Goal: Find specific page/section: Find specific page/section

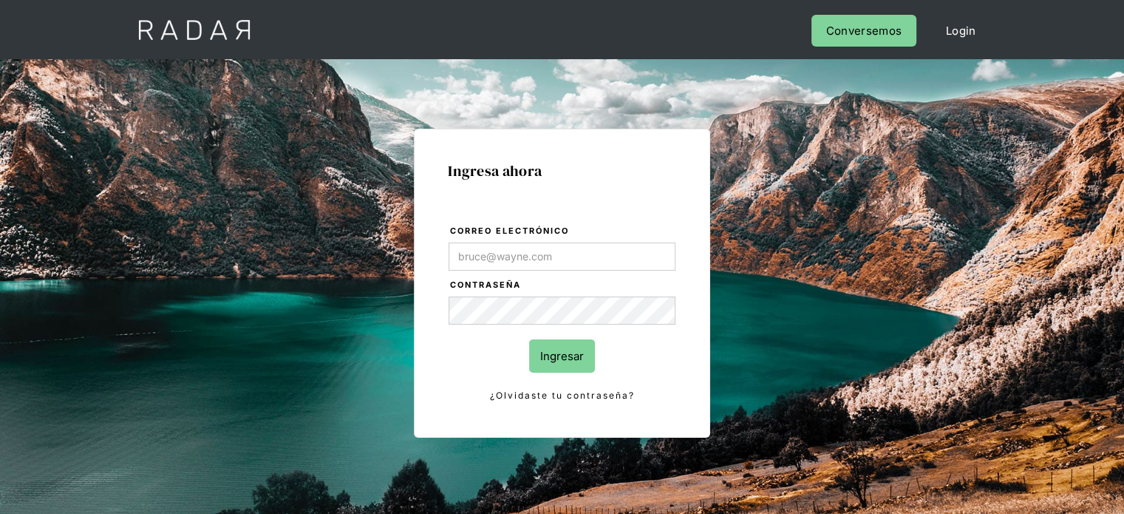
type input "wara.loayza@remitee.com"
click at [562, 360] on input "Ingresar" at bounding box center [562, 355] width 66 height 33
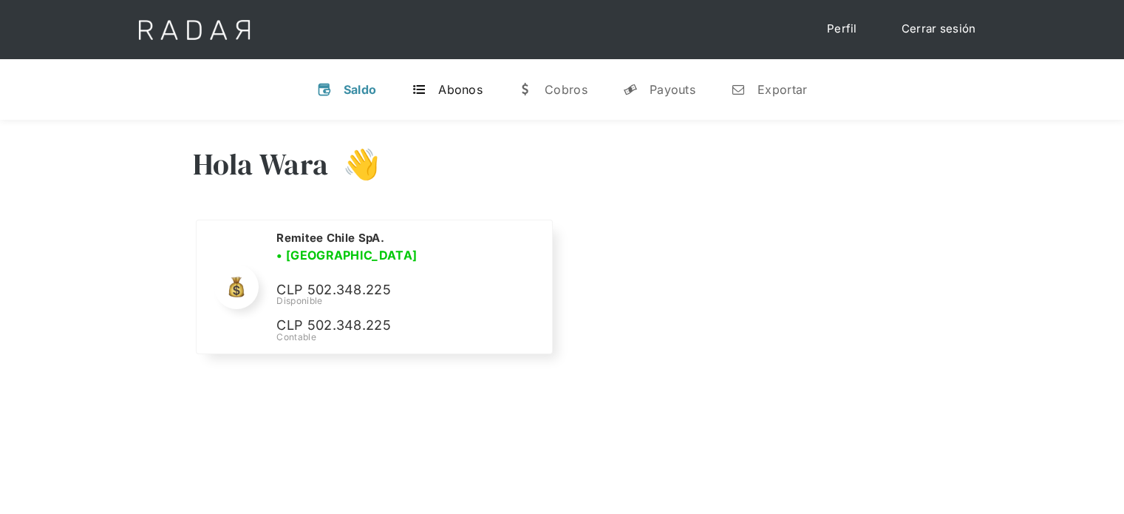
click at [460, 100] on link "t Abonos" at bounding box center [447, 89] width 95 height 38
